Goal: Task Accomplishment & Management: Use online tool/utility

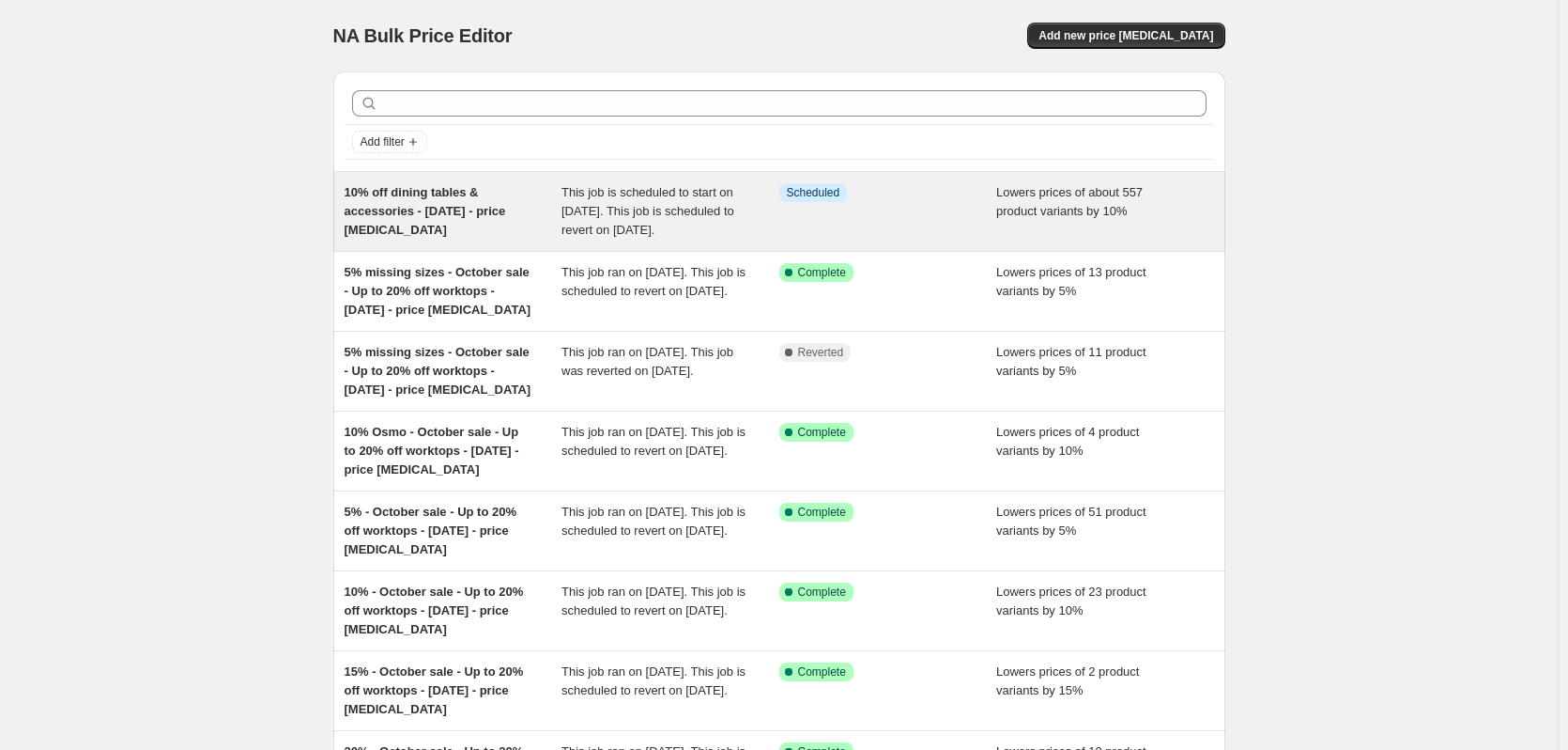
click at [455, 201] on div "10% off dining tables & accessories - 16 Oct 2025 - price change job" at bounding box center [454, 211] width 218 height 57
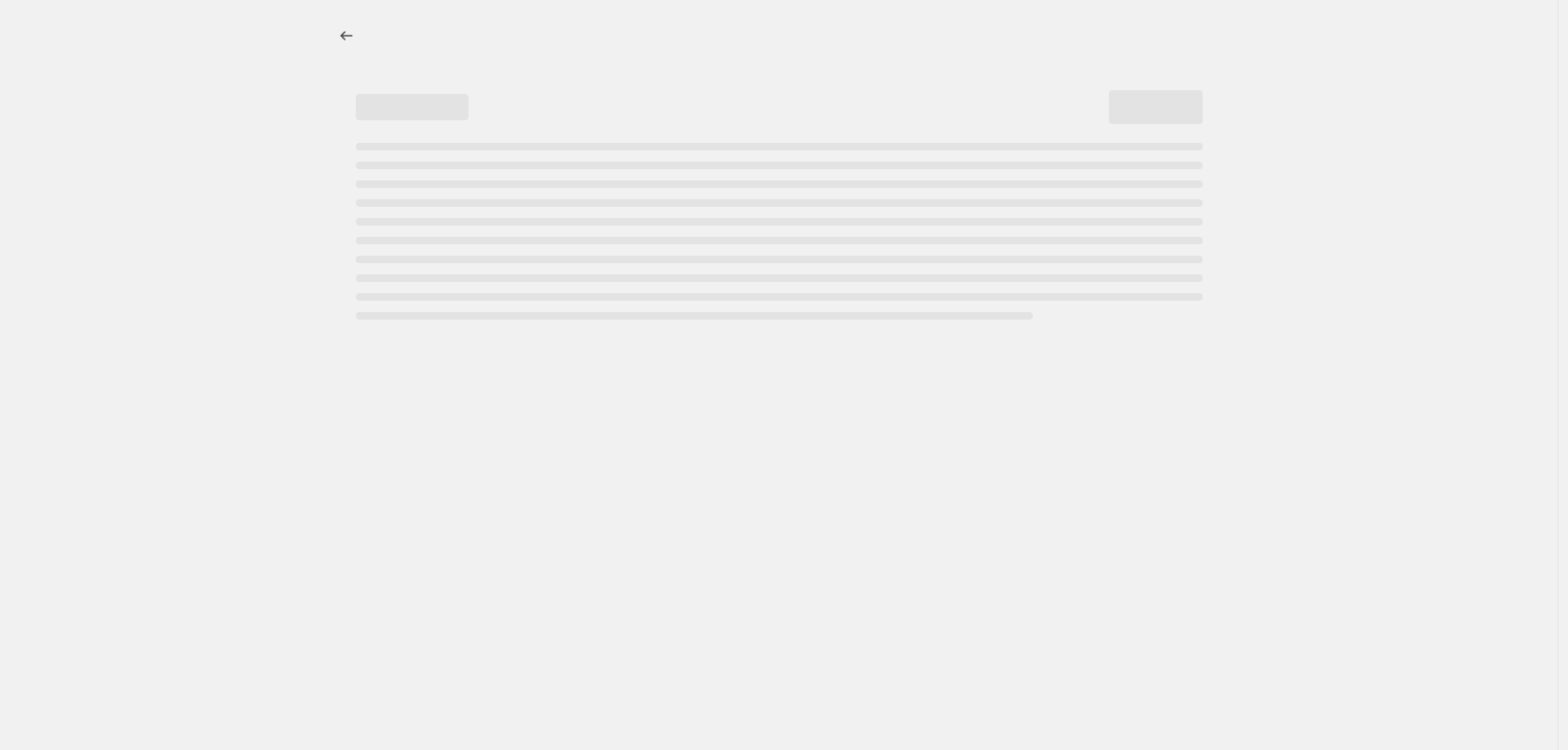
select select "percentage"
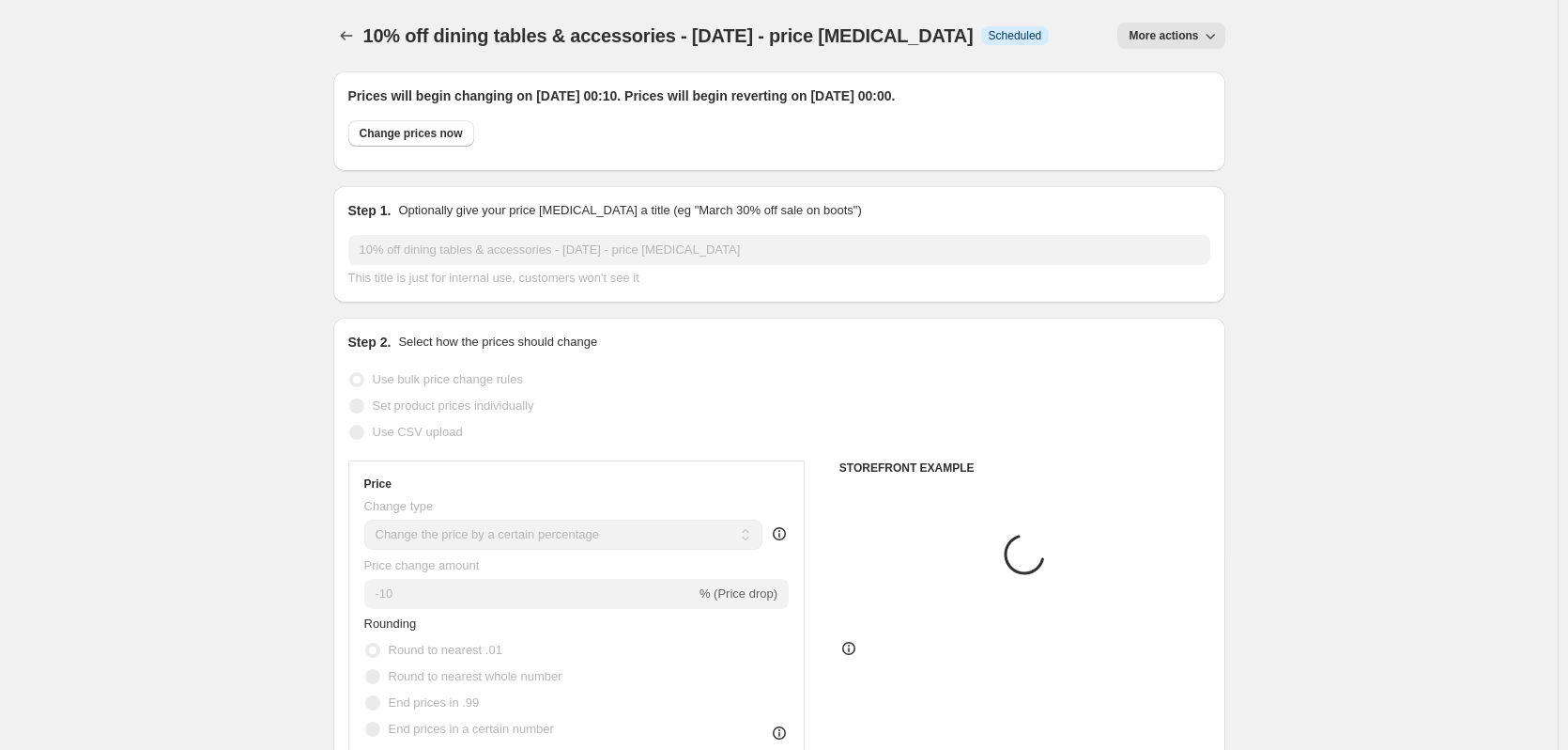
select select "collection"
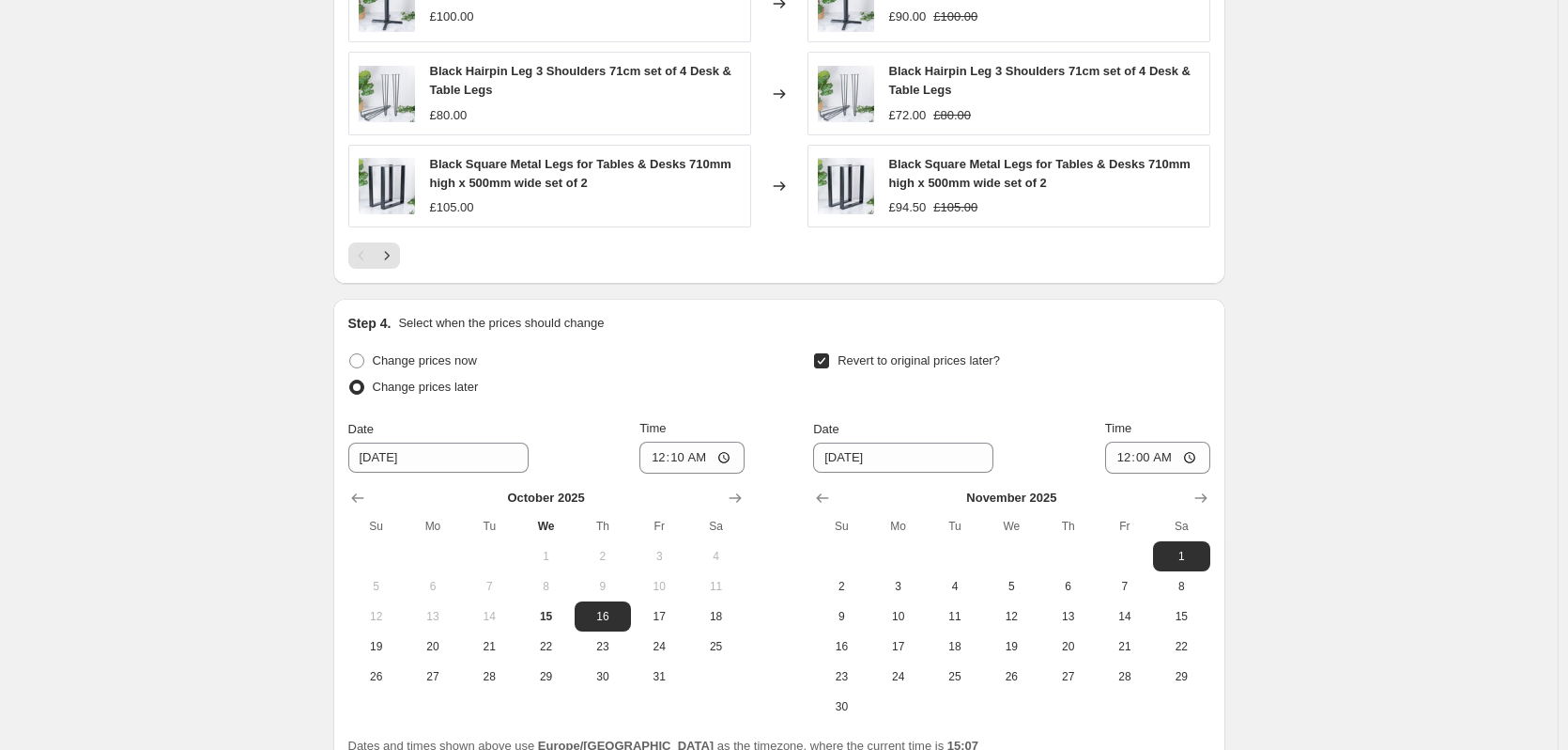
scroll to position [1930, 0]
